Goal: Task Accomplishment & Management: Manage account settings

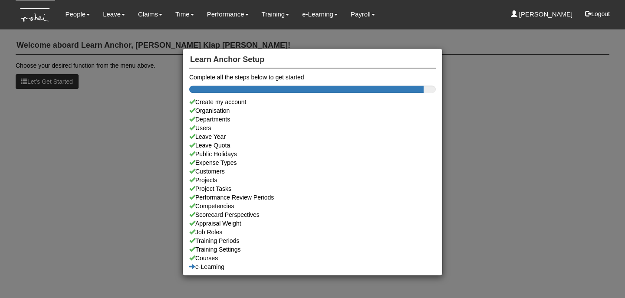
click at [78, 14] on div "Learn Anchor Setup Complete all the steps below to get started Create my accoun…" at bounding box center [312, 149] width 625 height 298
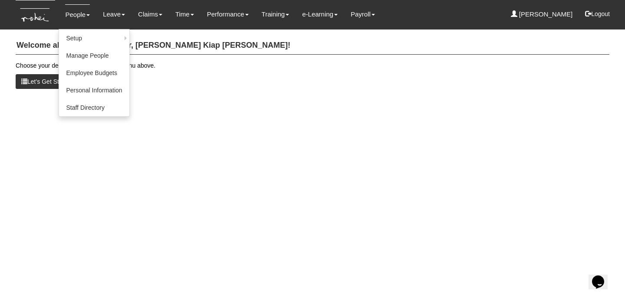
click at [79, 21] on link "People" at bounding box center [77, 14] width 25 height 20
click at [86, 56] on link "Manage People" at bounding box center [94, 55] width 70 height 17
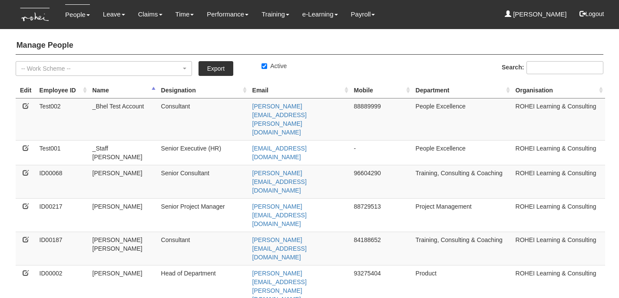
select select "50"
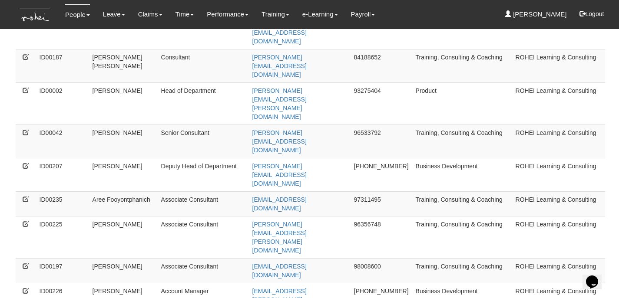
scroll to position [199, 0]
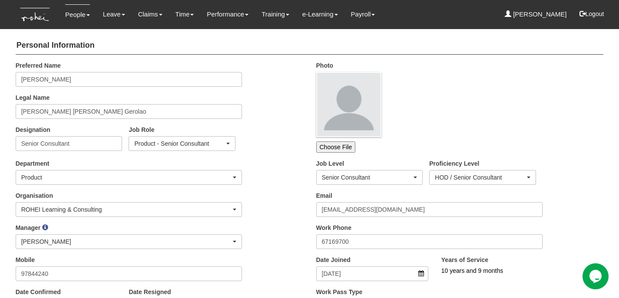
click at [292, 149] on div "Preferred Name [PERSON_NAME] Legal Name [PERSON_NAME] [PERSON_NAME] Gerolao Des…" at bounding box center [159, 109] width 301 height 96
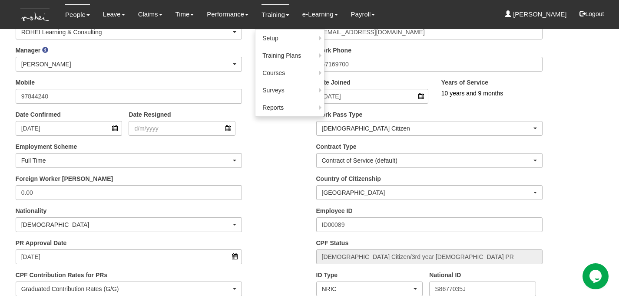
scroll to position [178, 0]
